Goal: Transaction & Acquisition: Purchase product/service

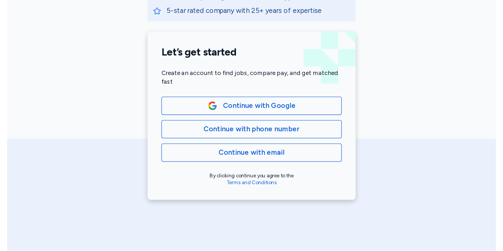
scroll to position [132, 0]
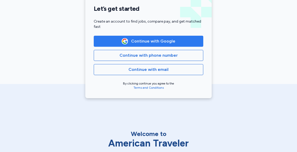
click at [158, 41] on span "Continue with Google" at bounding box center [153, 41] width 44 height 6
click at [182, 41] on span "Continue with Google" at bounding box center [148, 41] width 100 height 6
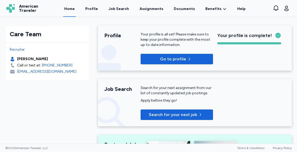
click at [25, 66] on div "Call or text at:" at bounding box center [29, 65] width 24 height 5
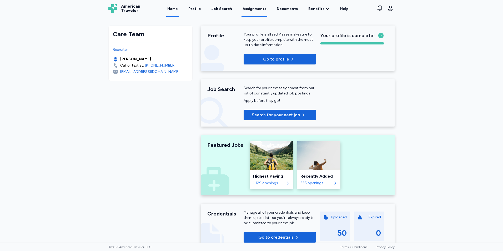
click at [254, 9] on link "Assignments" at bounding box center [255, 9] width 26 height 16
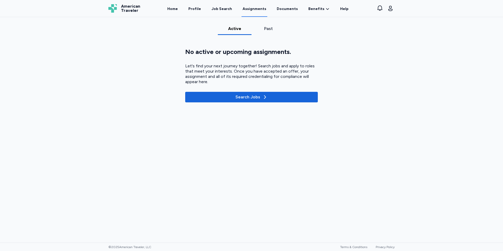
click at [265, 27] on div "Past" at bounding box center [268, 29] width 29 height 6
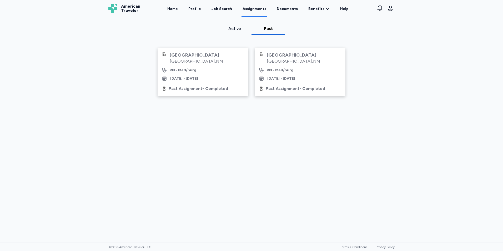
click at [296, 75] on div "[GEOGRAPHIC_DATA] , [GEOGRAPHIC_DATA] RN - Med/Surg [DATE] - [DATE]" at bounding box center [300, 66] width 82 height 29
click at [281, 87] on div "Past Assignment - Completed" at bounding box center [295, 89] width 59 height 6
click at [192, 68] on div "RN - Med/Surg" at bounding box center [183, 70] width 27 height 5
click at [191, 69] on div "RN - Med/Surg" at bounding box center [183, 70] width 27 height 5
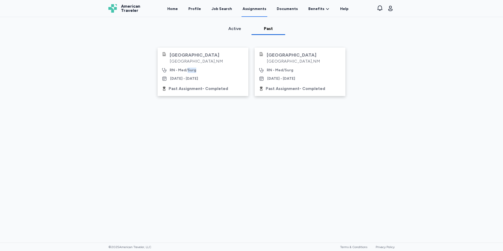
click at [191, 69] on div "RN - Med/Surg" at bounding box center [183, 70] width 27 height 5
drag, startPoint x: 191, startPoint y: 69, endPoint x: 274, endPoint y: 122, distance: 98.1
click at [274, 122] on div "Active Past [GEOGRAPHIC_DATA] , [GEOGRAPHIC_DATA] RN - Med/Surg [DATE] - [DATE]…" at bounding box center [251, 143] width 503 height 234
click at [290, 89] on div "Past Assignment - Completed" at bounding box center [295, 89] width 59 height 6
click at [284, 10] on link "Documents" at bounding box center [287, 9] width 23 height 16
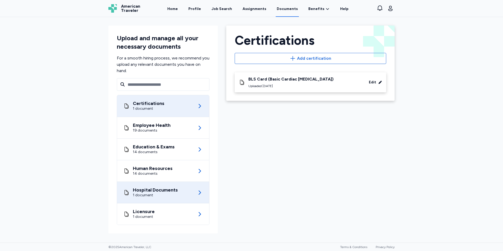
click at [160, 152] on div "1 document" at bounding box center [155, 195] width 45 height 5
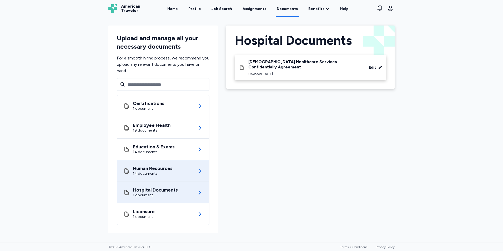
click at [150, 152] on div "14 documents" at bounding box center [153, 173] width 40 height 5
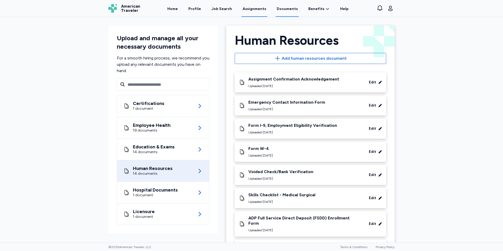
click at [255, 10] on link "Assignments" at bounding box center [255, 9] width 26 height 16
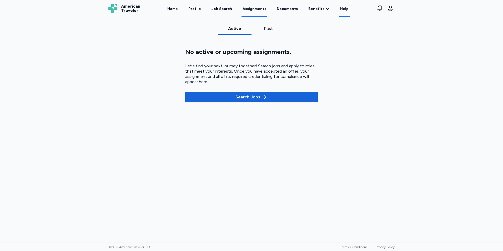
click at [296, 7] on link "Help" at bounding box center [344, 9] width 11 height 16
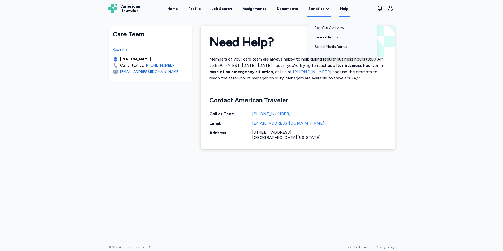
click at [296, 9] on span "Benefits" at bounding box center [316, 8] width 16 height 5
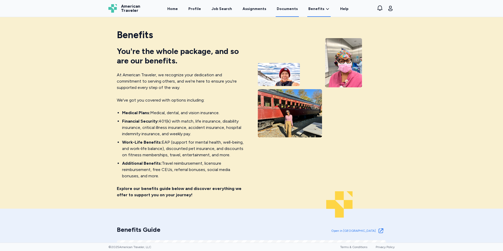
click at [281, 6] on link "Documents" at bounding box center [287, 9] width 23 height 16
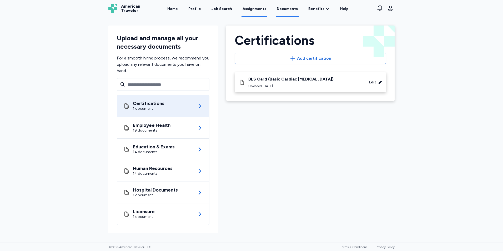
click at [253, 9] on link "Assignments" at bounding box center [255, 9] width 26 height 16
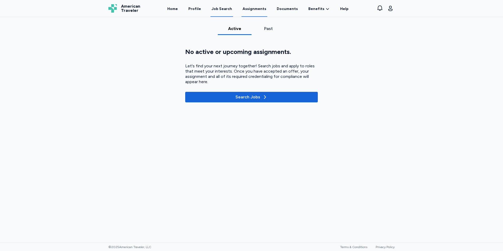
click at [225, 9] on div "Job Search" at bounding box center [222, 8] width 21 height 5
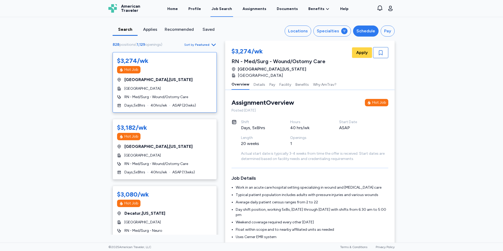
click at [296, 32] on button "Schedule" at bounding box center [366, 31] width 26 height 11
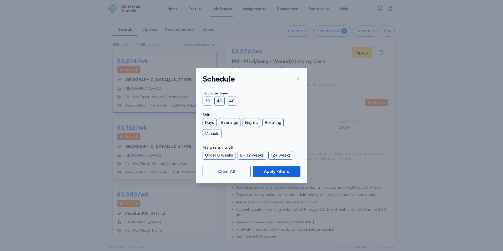
click at [208, 100] on div "36" at bounding box center [208, 101] width 10 height 9
click at [247, 123] on div "Nights" at bounding box center [252, 122] width 18 height 9
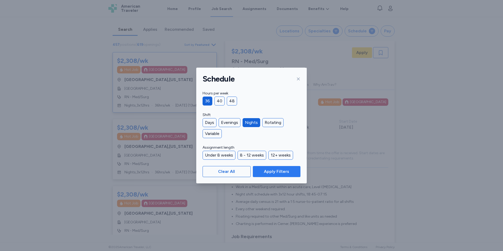
click at [271, 152] on span "Apply Filters" at bounding box center [276, 171] width 25 height 6
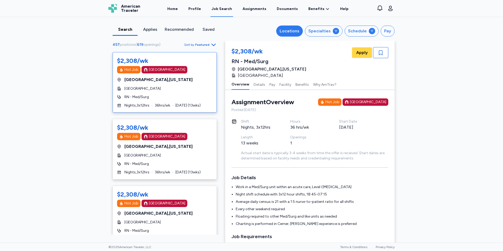
click at [289, 33] on div "Locations" at bounding box center [290, 31] width 20 height 6
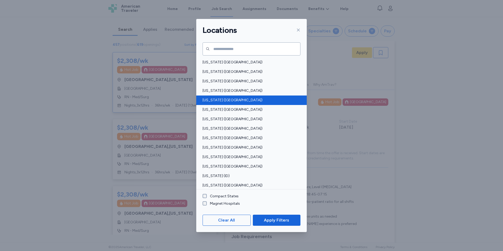
drag, startPoint x: 230, startPoint y: 99, endPoint x: 234, endPoint y: 96, distance: 4.7
click at [231, 99] on span "[US_STATE] ([GEOGRAPHIC_DATA])" at bounding box center [250, 100] width 95 height 5
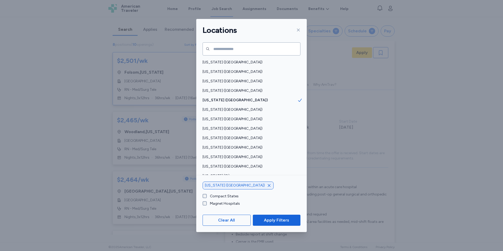
drag, startPoint x: 273, startPoint y: 222, endPoint x: 279, endPoint y: 220, distance: 5.7
click at [274, 152] on span "Apply Filters" at bounding box center [276, 220] width 25 height 6
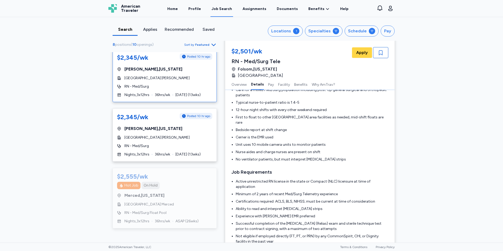
scroll to position [105, 0]
click at [129, 7] on span "American Traveler" at bounding box center [130, 8] width 19 height 8
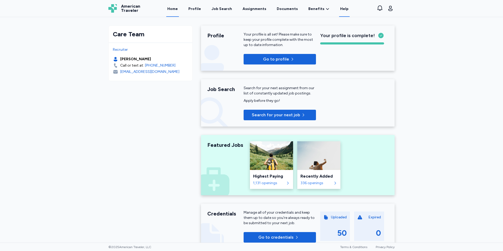
click at [296, 10] on link "Help" at bounding box center [344, 9] width 11 height 16
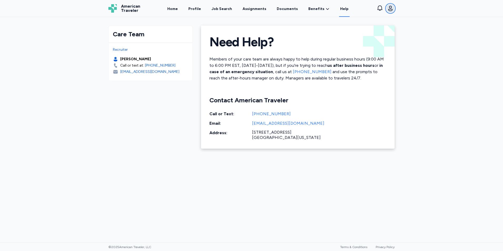
click at [296, 9] on icon "button" at bounding box center [390, 8] width 4 height 5
